Goal: Find specific page/section

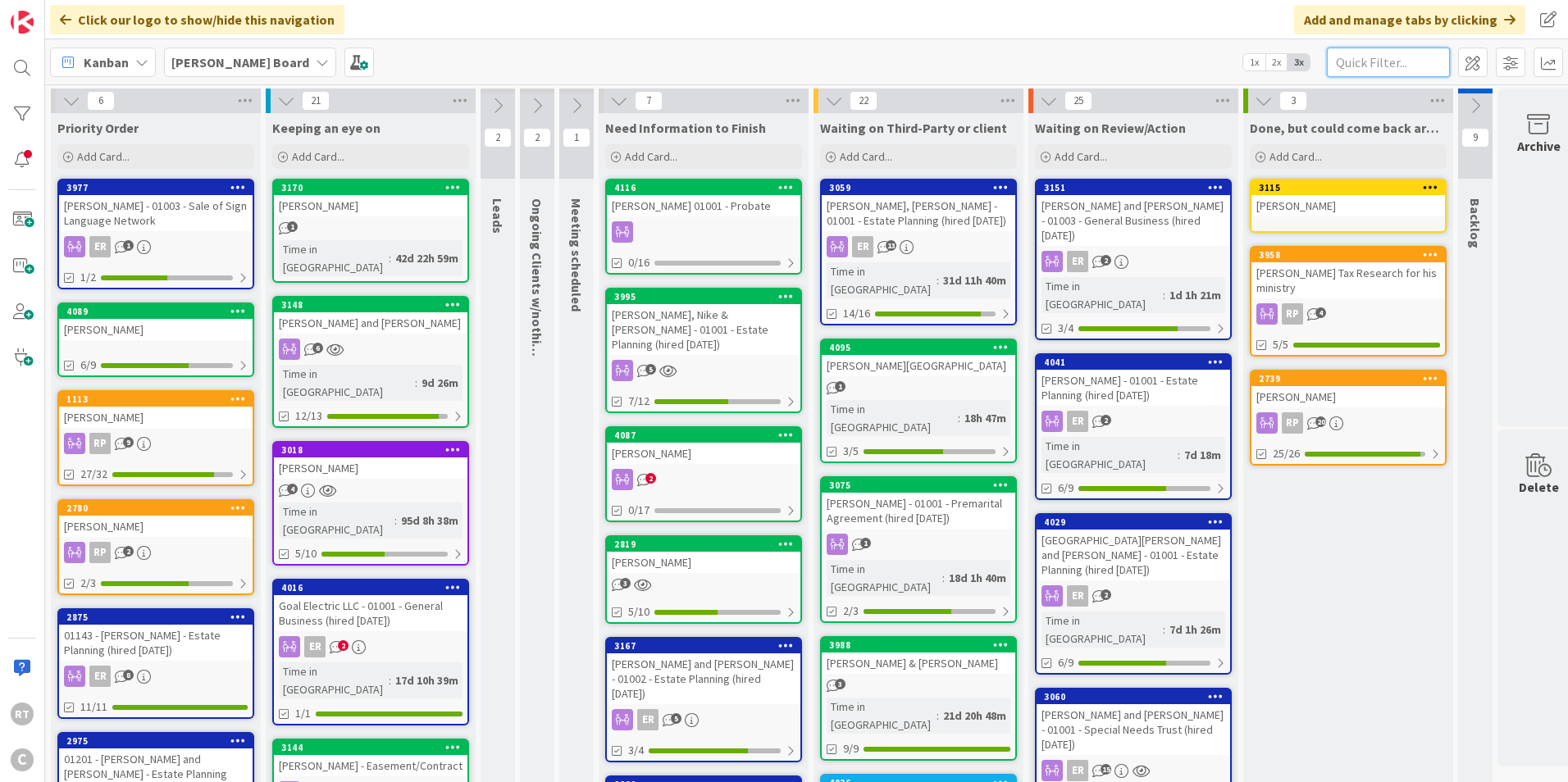
click at [1355, 55] on input "text" at bounding box center [1388, 62] width 123 height 30
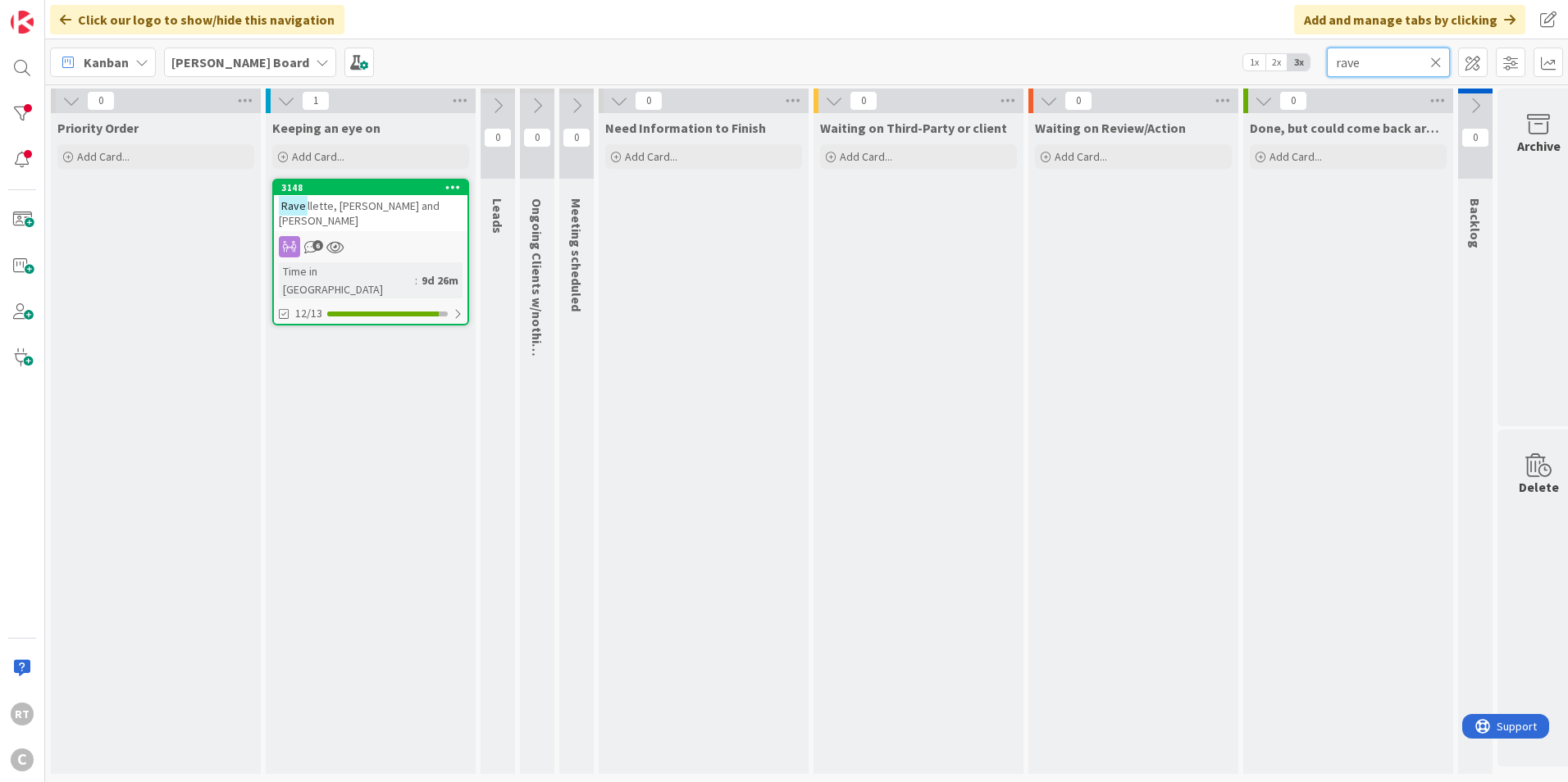
type input "rave"
click at [347, 214] on div "Rave llette, [PERSON_NAME] and [PERSON_NAME]" at bounding box center [370, 213] width 193 height 36
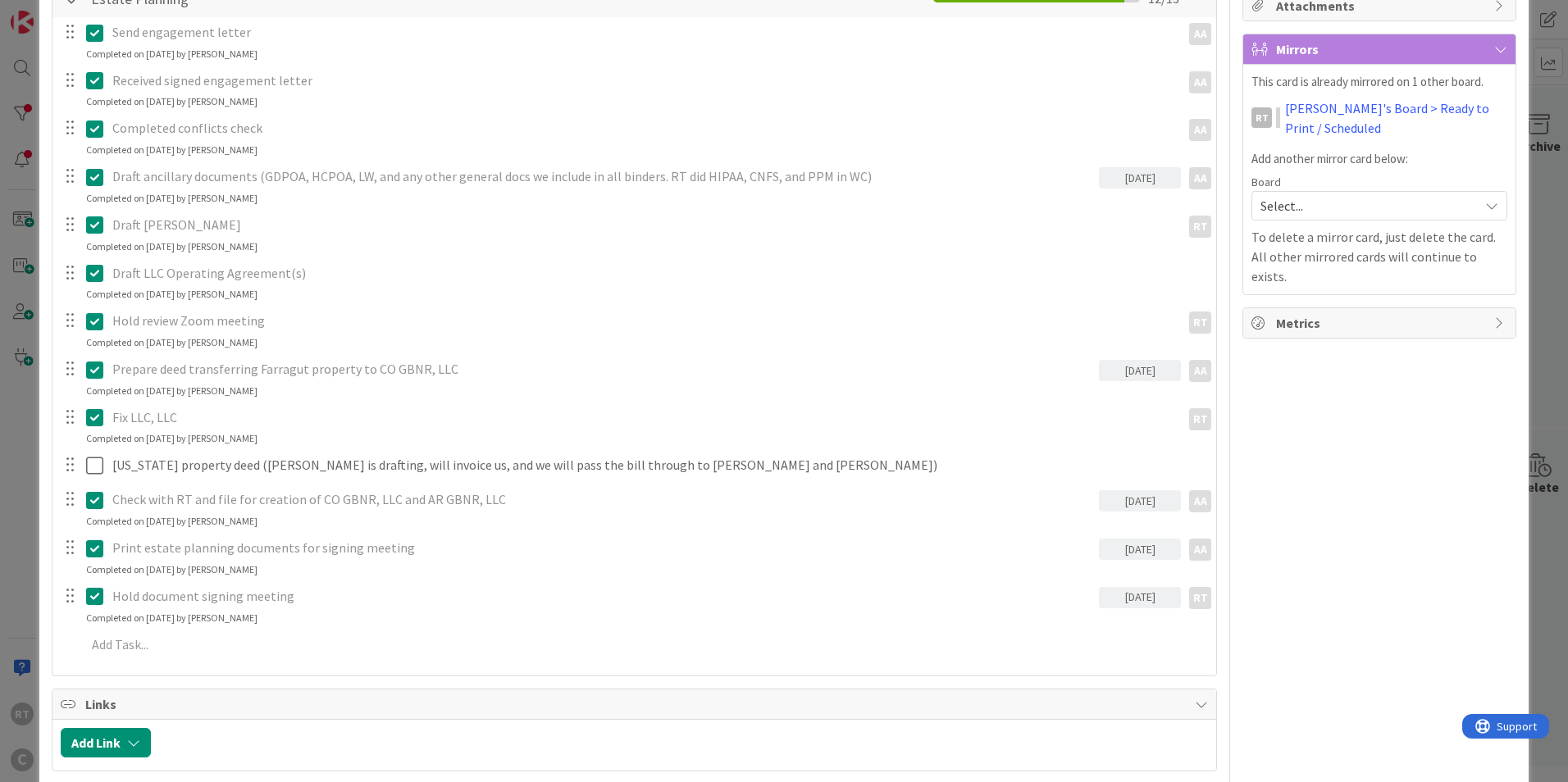
scroll to position [328, 0]
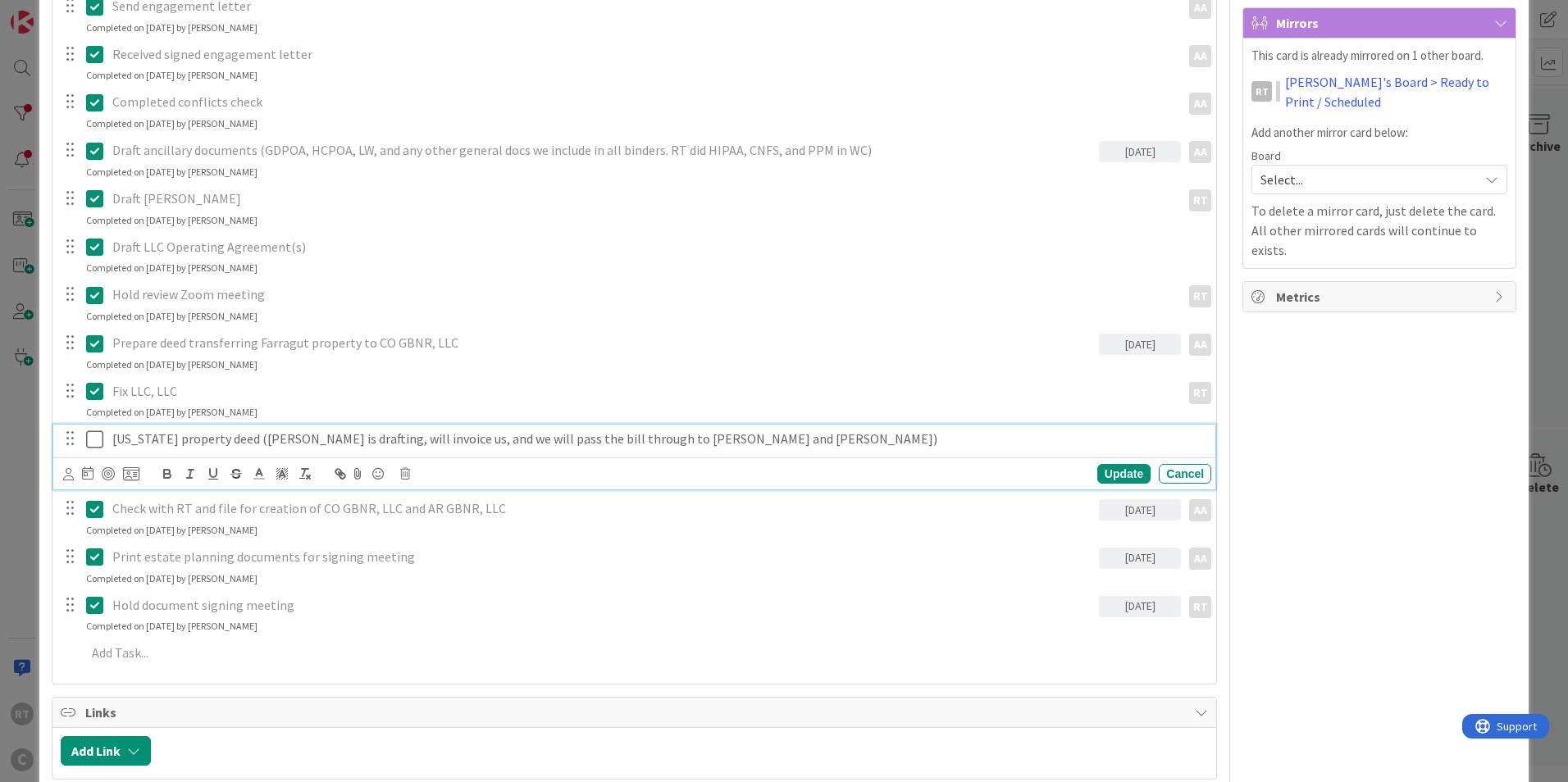
click at [95, 442] on icon at bounding box center [94, 439] width 18 height 19
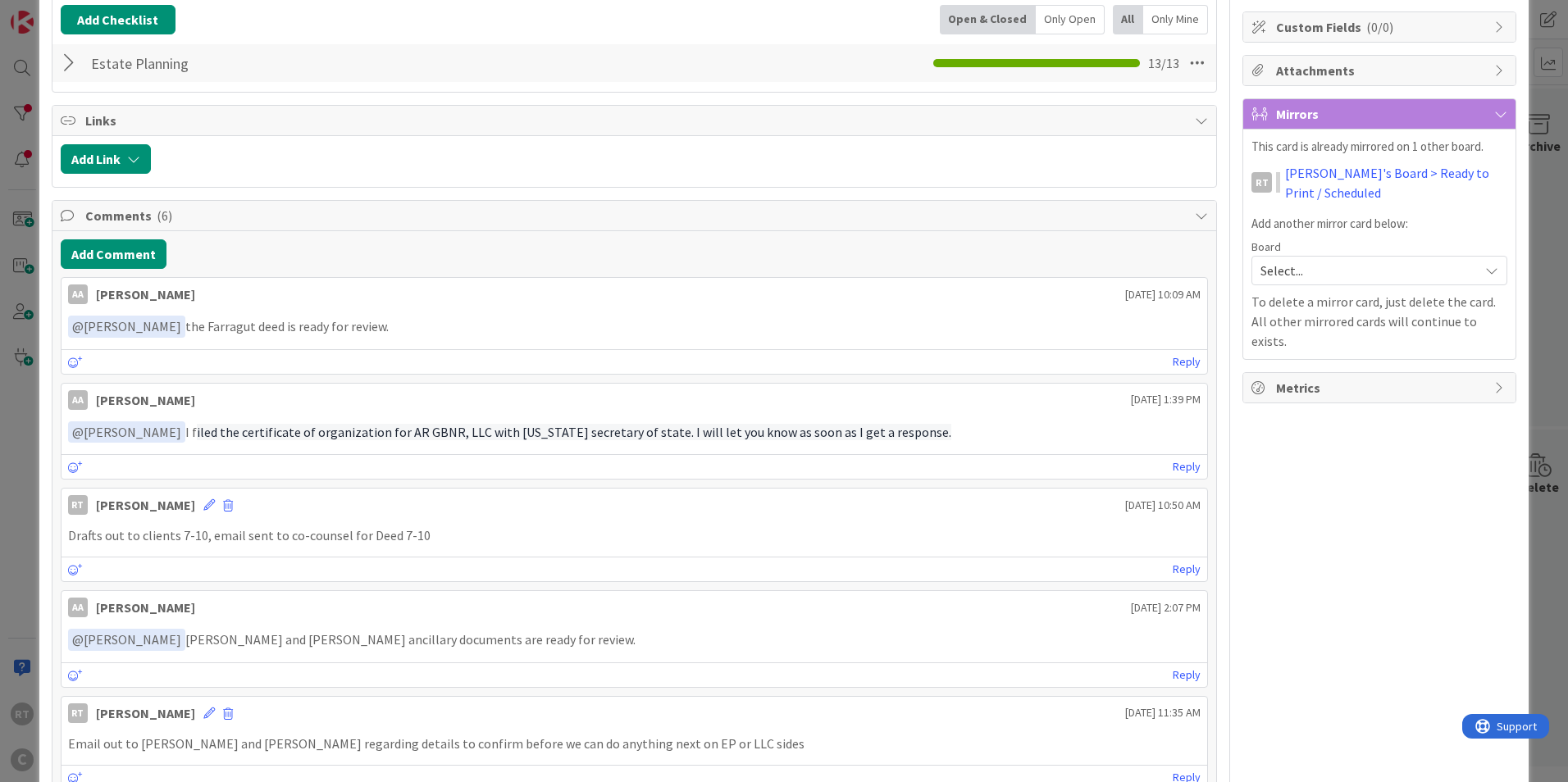
scroll to position [0, 0]
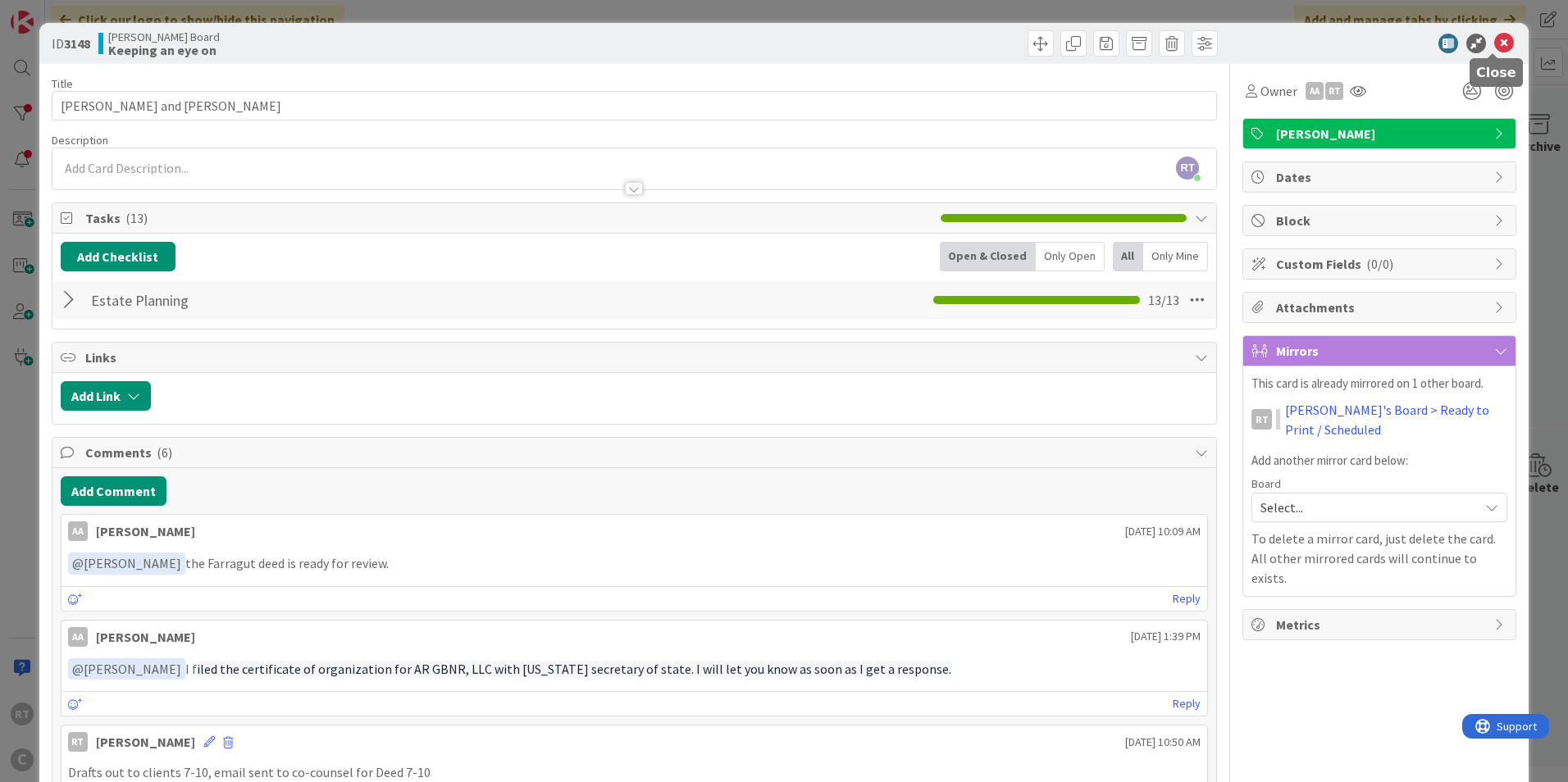
click at [1496, 48] on icon at bounding box center [1503, 43] width 19 height 19
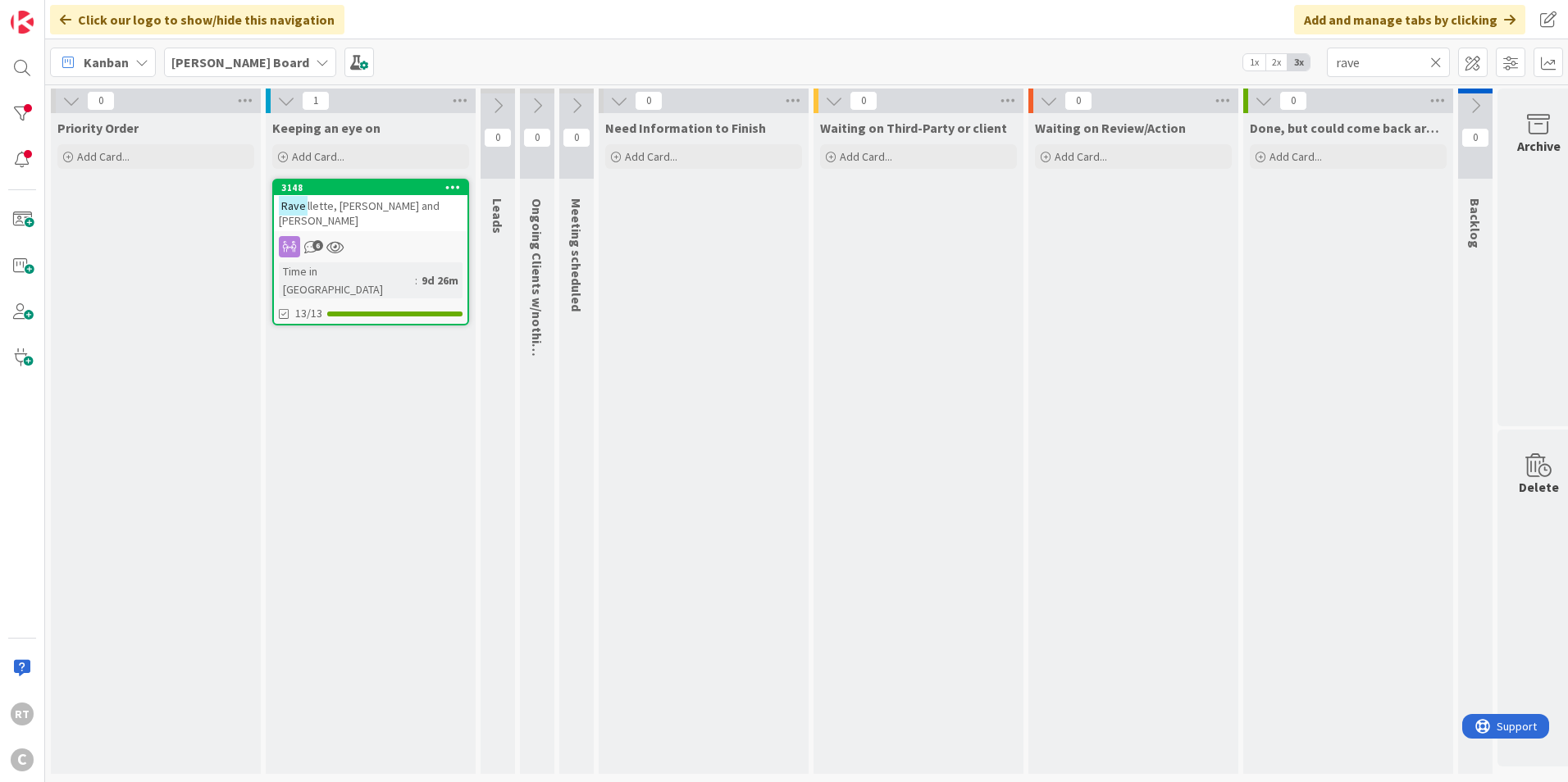
click at [1433, 65] on icon at bounding box center [1436, 62] width 11 height 15
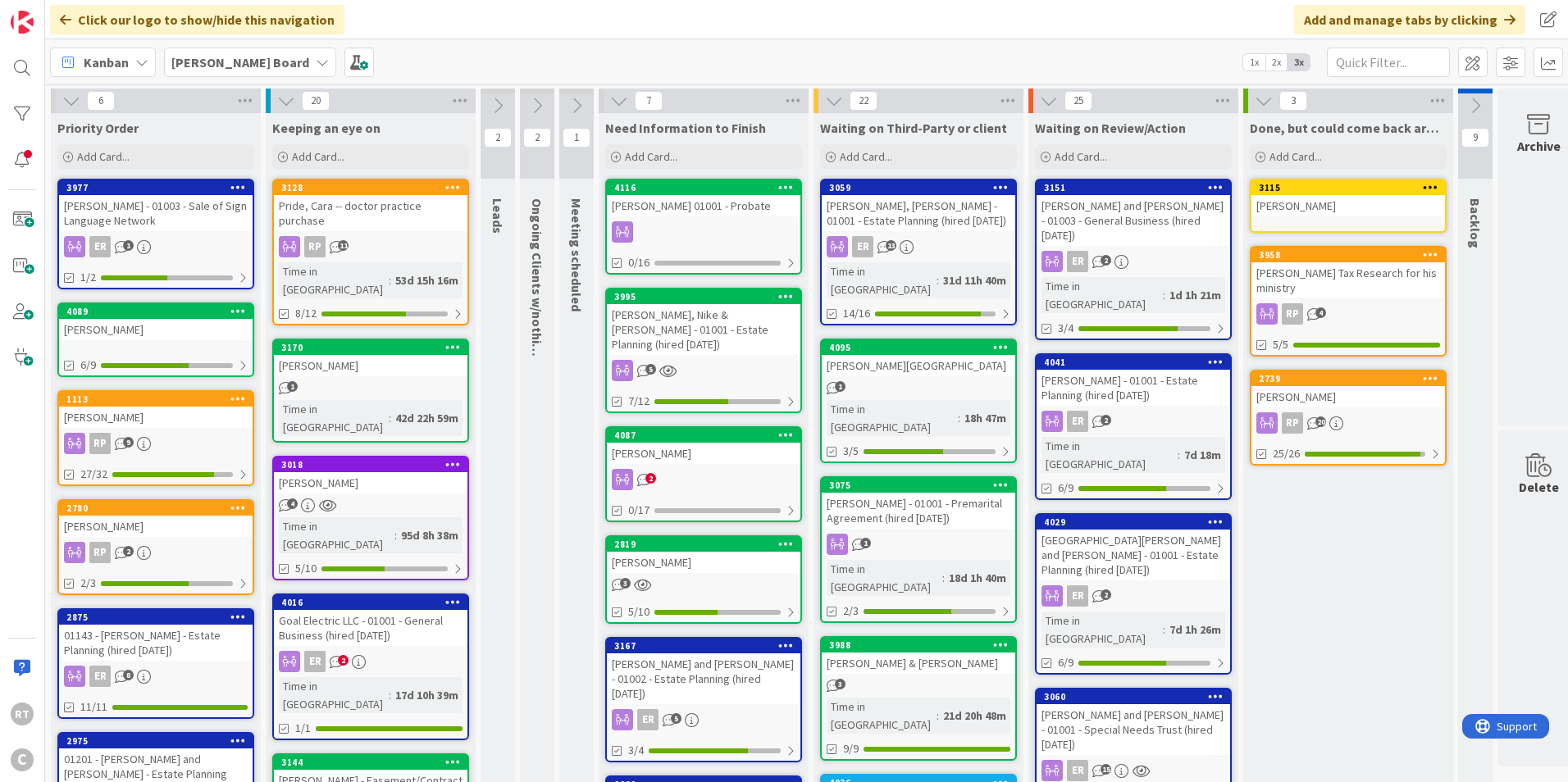
click at [153, 551] on div "RP 2" at bounding box center [155, 552] width 193 height 21
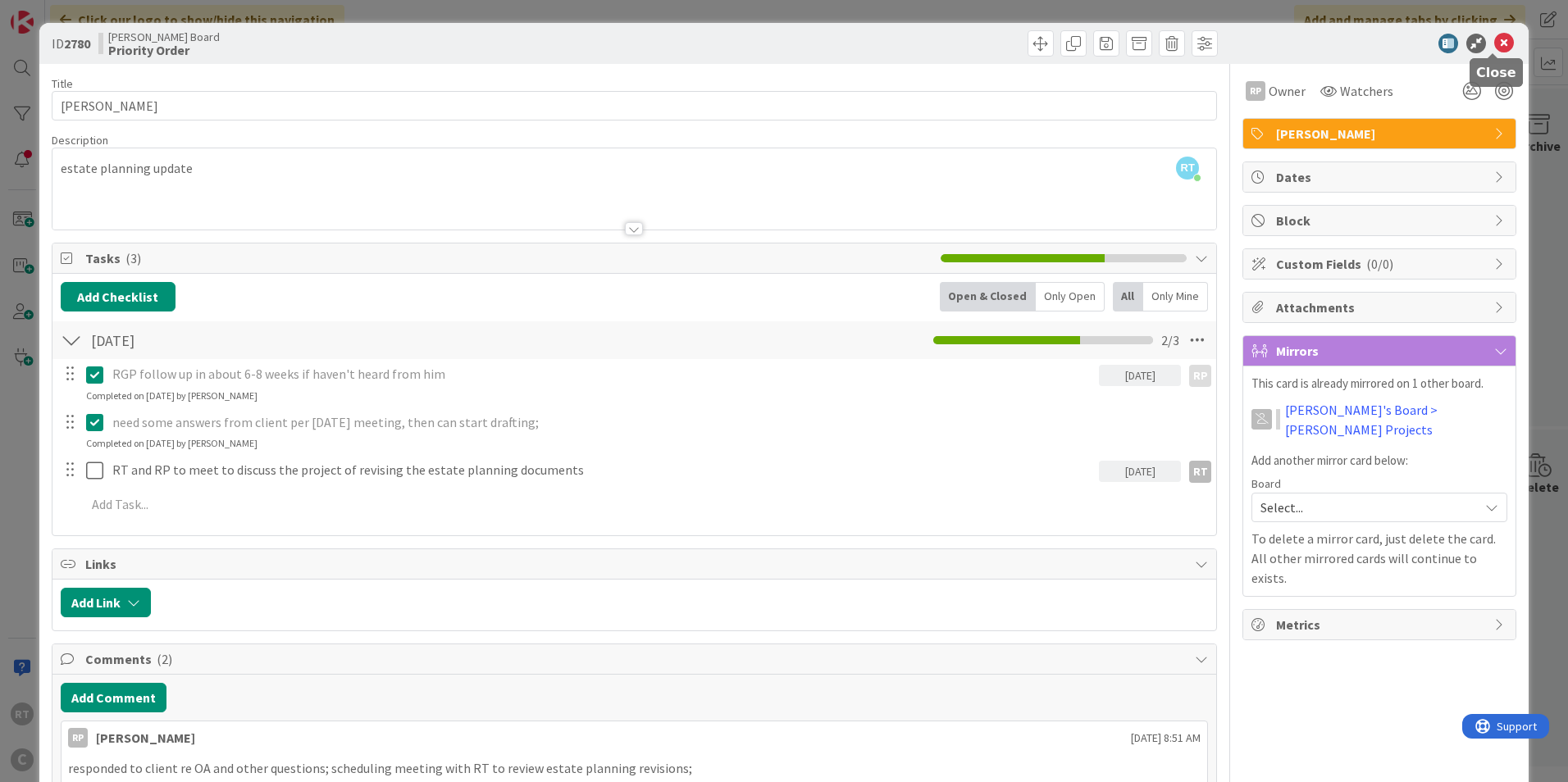
click at [1497, 36] on icon at bounding box center [1503, 43] width 19 height 19
